Goal: Information Seeking & Learning: Compare options

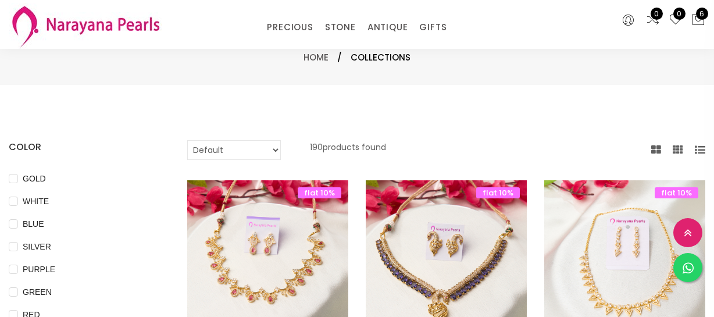
select select "INR"
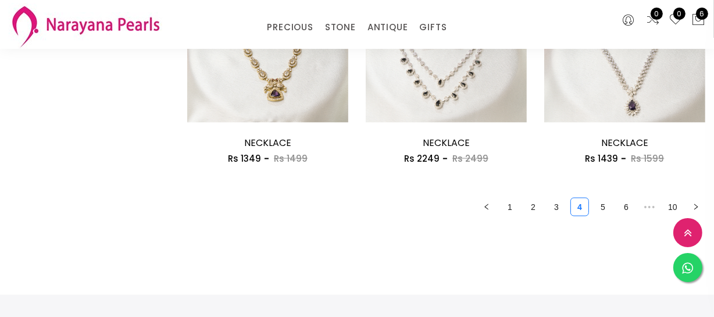
scroll to position [1639, 0]
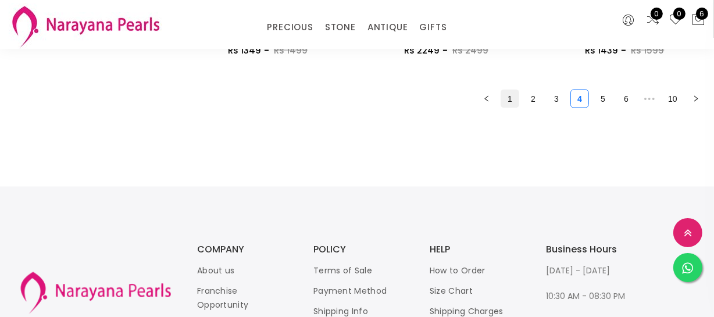
click at [517, 99] on link "1" at bounding box center [509, 98] width 17 height 17
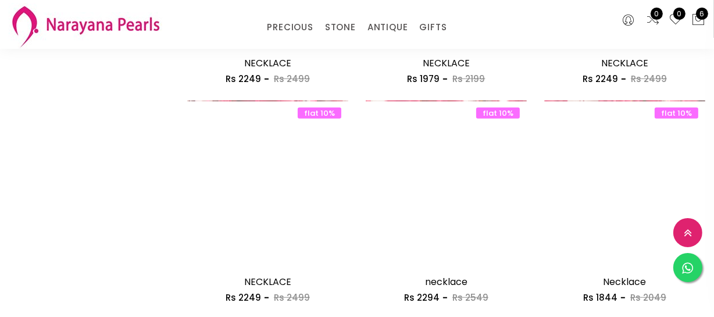
scroll to position [740, 0]
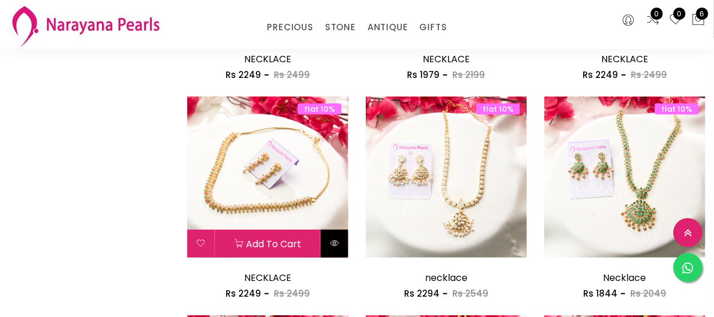
click at [329, 239] on button at bounding box center [334, 244] width 27 height 28
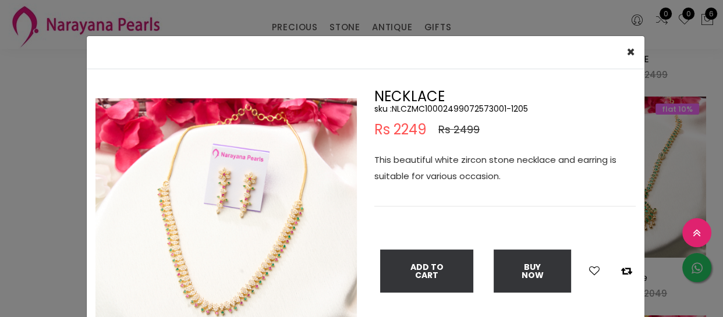
click at [429, 108] on h5 "sku : NLCZMC10002499072573001-1205" at bounding box center [504, 109] width 261 height 10
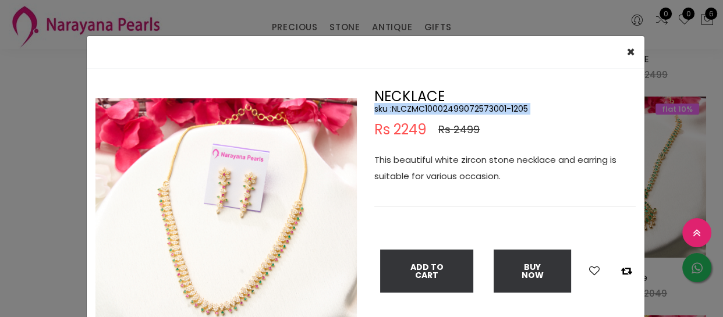
click at [429, 108] on h5 "sku : NLCZMC10002499072573001-1205" at bounding box center [504, 109] width 261 height 10
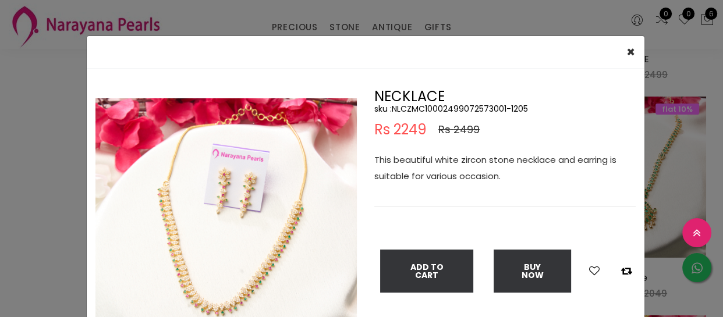
click at [599, 128] on div "Rs 2249 Rs 2499" at bounding box center [504, 130] width 261 height 14
click at [450, 105] on h5 "sku : NLCZMC10002499072573001-1205" at bounding box center [504, 109] width 261 height 10
copy h5 "NLCZMC10002499072573001"
click at [41, 97] on div "× Close Double (click / press) on the image to zoom (in / out). NECKLACE sku : …" at bounding box center [361, 158] width 723 height 317
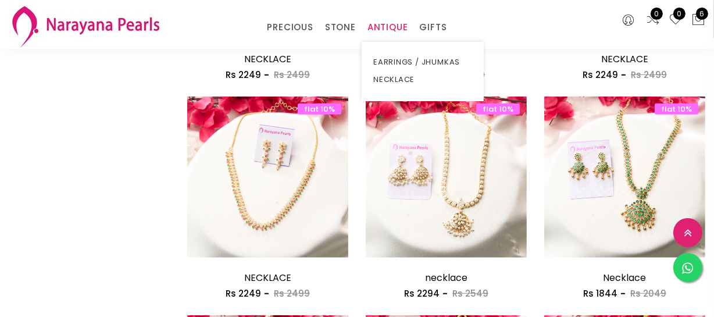
click at [391, 23] on link "ANTIQUE" at bounding box center [388, 27] width 41 height 17
click at [397, 74] on link "NECKLACE" at bounding box center [422, 79] width 99 height 17
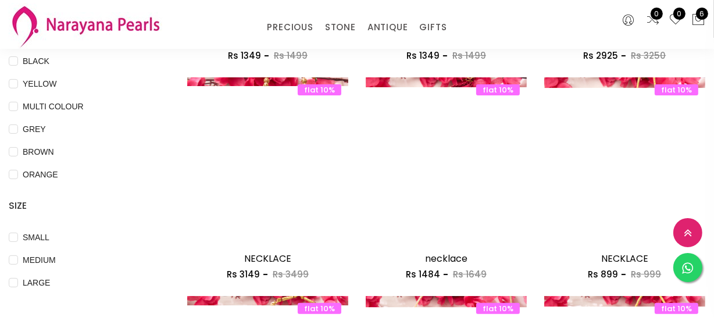
scroll to position [317, 0]
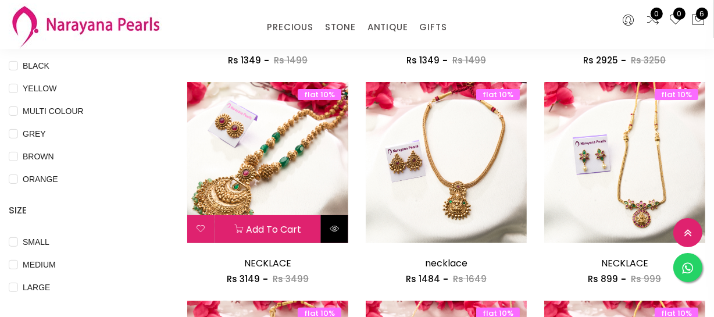
click at [332, 224] on icon at bounding box center [334, 228] width 9 height 9
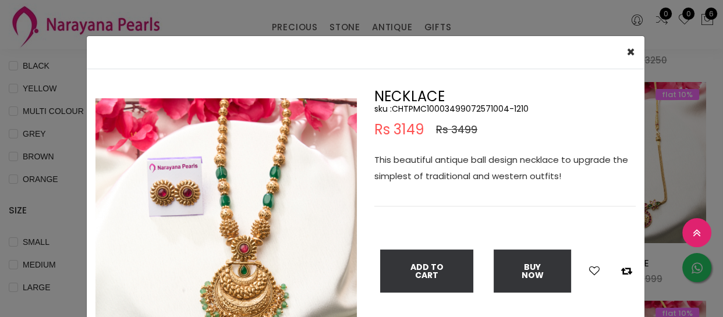
click at [419, 109] on h5 "sku : CHTPMC10003499072571004-1210" at bounding box center [504, 109] width 261 height 10
copy h5 "CHTPMC10003499072571004"
click at [54, 200] on div "× Close Double (click / press) on the image to zoom (in / out). NECKLACE sku : …" at bounding box center [361, 158] width 723 height 317
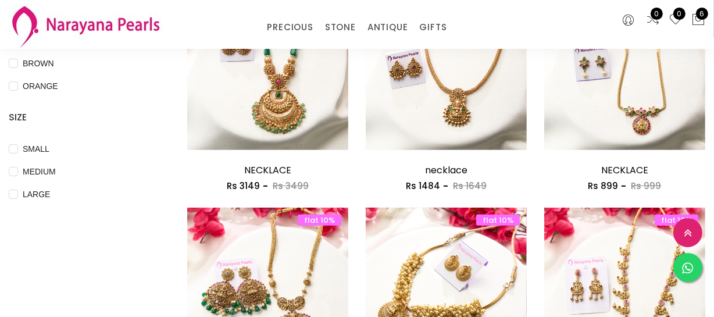
scroll to position [582, 0]
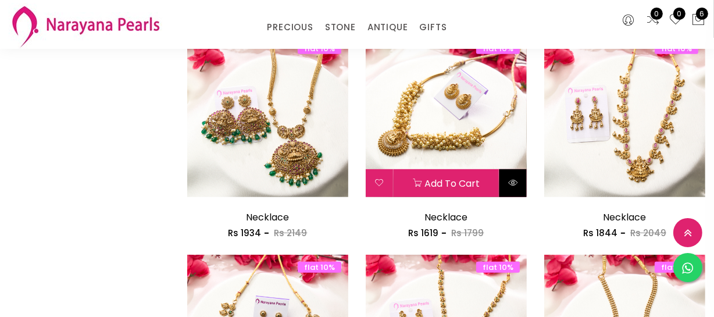
click at [507, 180] on button at bounding box center [513, 183] width 27 height 28
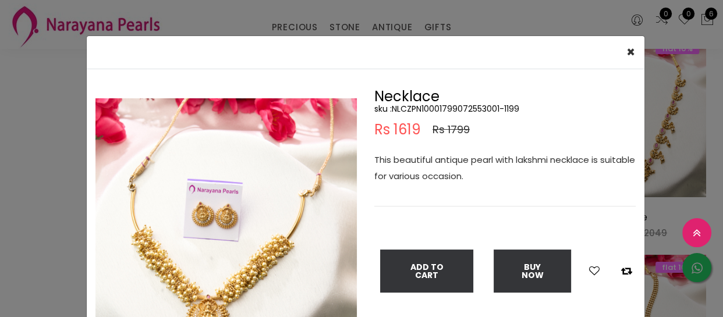
click at [452, 108] on h5 "sku : NLCZPN10001799072553001-1199" at bounding box center [504, 109] width 261 height 10
copy h5 "NLCZPN10001799072553001"
click at [49, 269] on div "× Close Double (click / press) on the image to zoom (in / out). Necklace sku : …" at bounding box center [361, 158] width 723 height 317
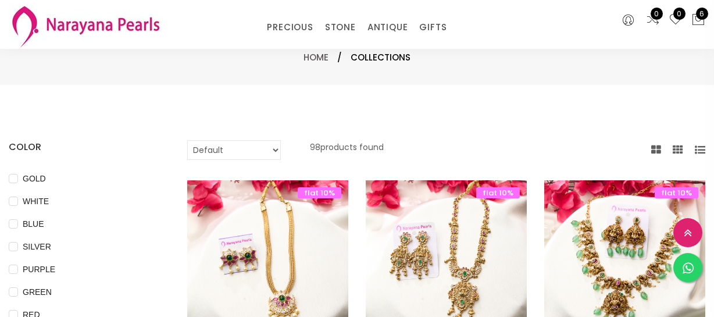
select select "INR"
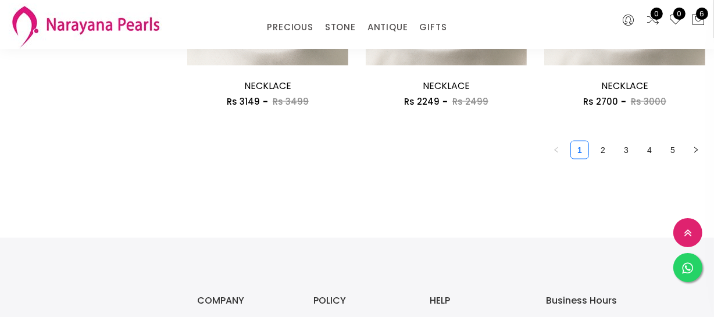
scroll to position [1533, 0]
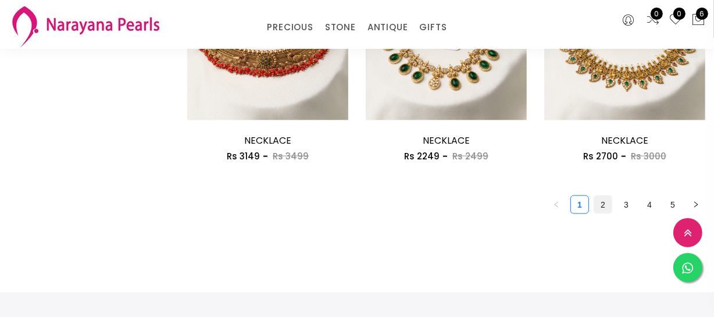
click at [602, 207] on link "2" at bounding box center [603, 204] width 17 height 17
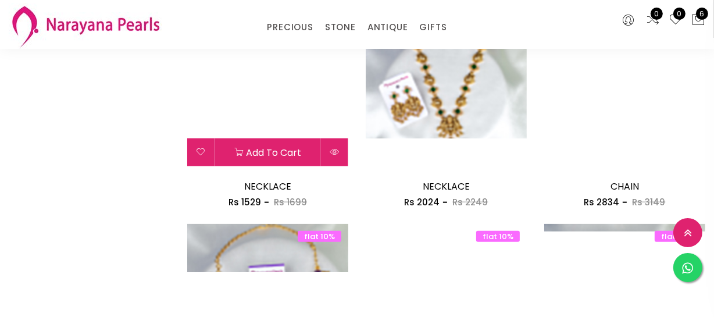
scroll to position [1058, 0]
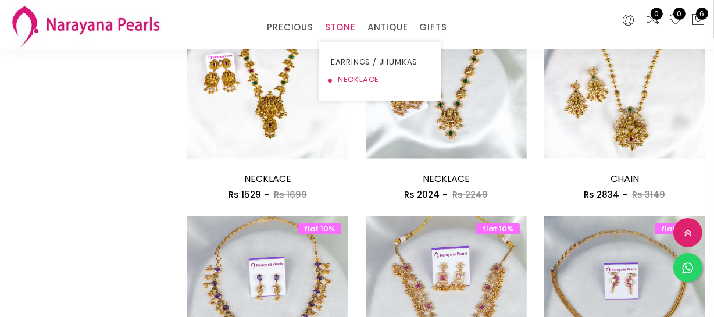
click at [338, 74] on link "NECKLACE" at bounding box center [380, 79] width 99 height 17
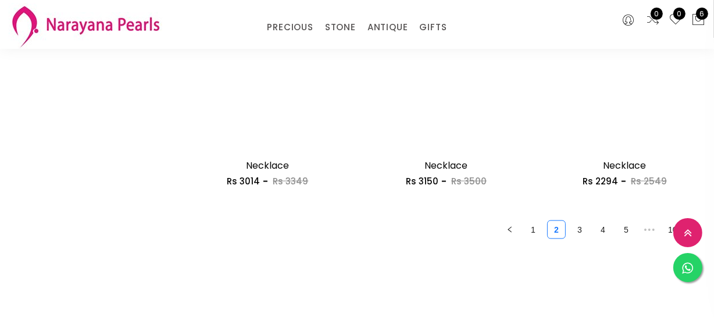
scroll to position [1586, 0]
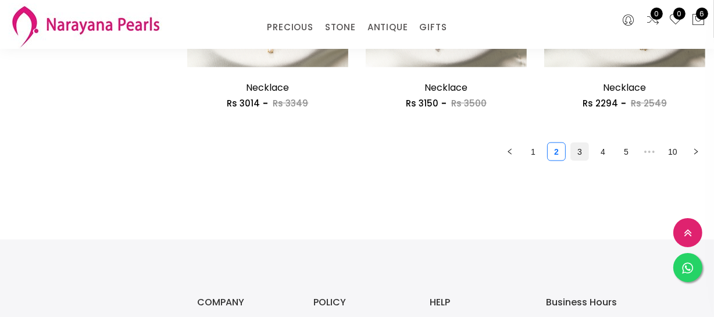
click at [584, 154] on link "3" at bounding box center [579, 151] width 17 height 17
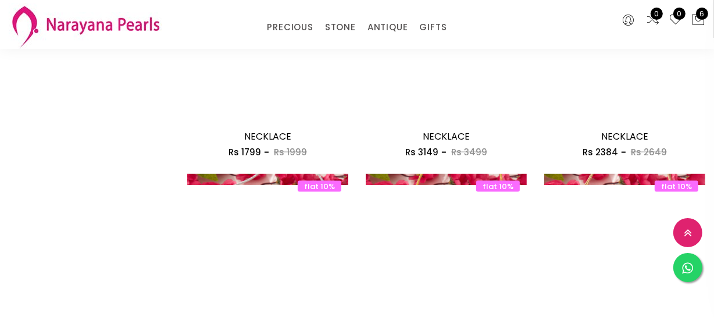
scroll to position [1481, 0]
